Goal: Transaction & Acquisition: Purchase product/service

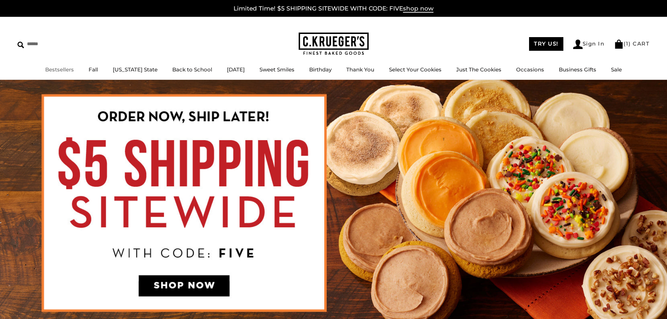
click at [74, 69] on link "Bestsellers" at bounding box center [59, 69] width 29 height 7
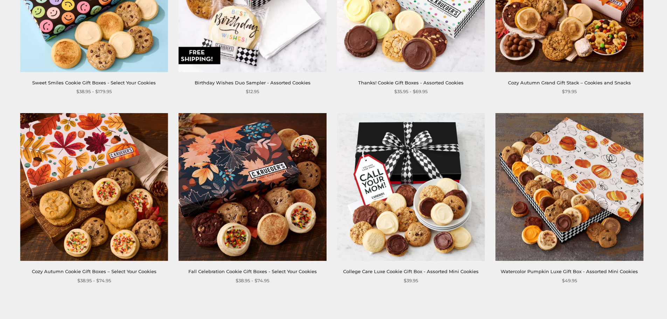
scroll to position [980, 0]
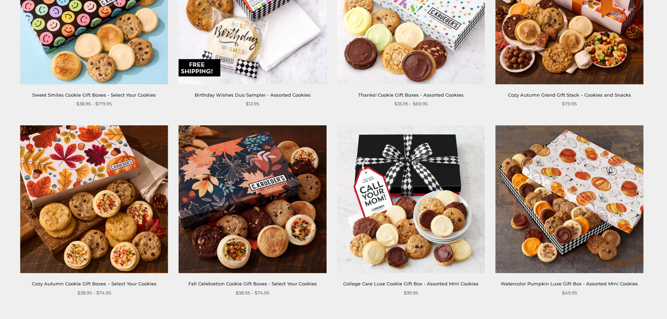
click at [247, 285] on link "Fall Celebration Cookie Gift Boxes - Select Your Cookies" at bounding box center [252, 284] width 129 height 6
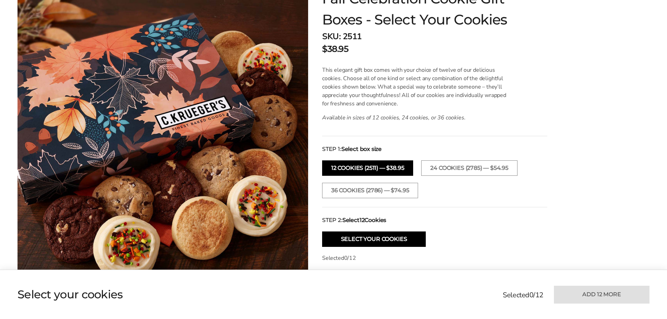
scroll to position [140, 0]
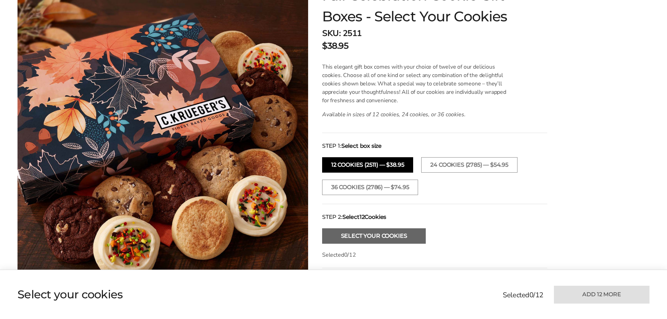
click at [369, 233] on button "Select Your Cookies" at bounding box center [374, 235] width 104 height 15
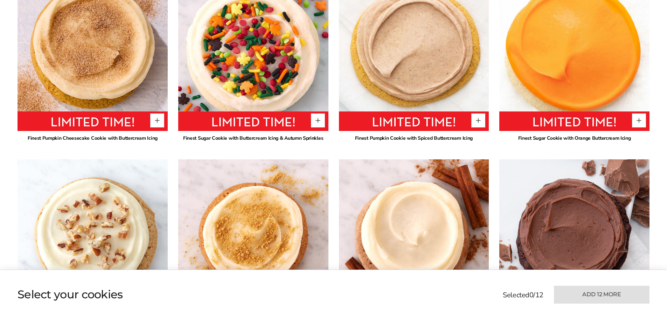
scroll to position [512, 0]
